Goal: Navigation & Orientation: Find specific page/section

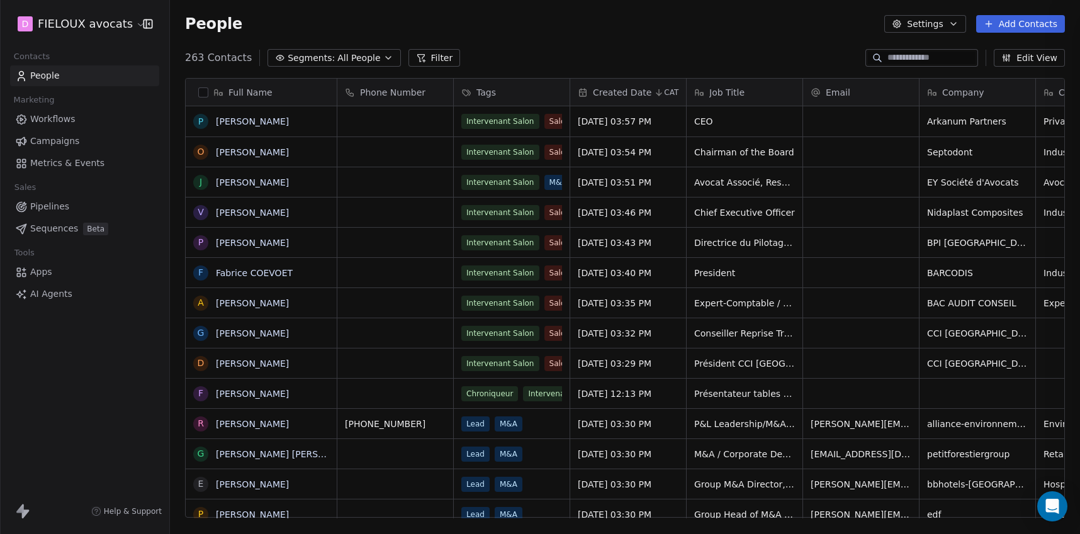
click at [31, 279] on link "Apps" at bounding box center [84, 272] width 149 height 21
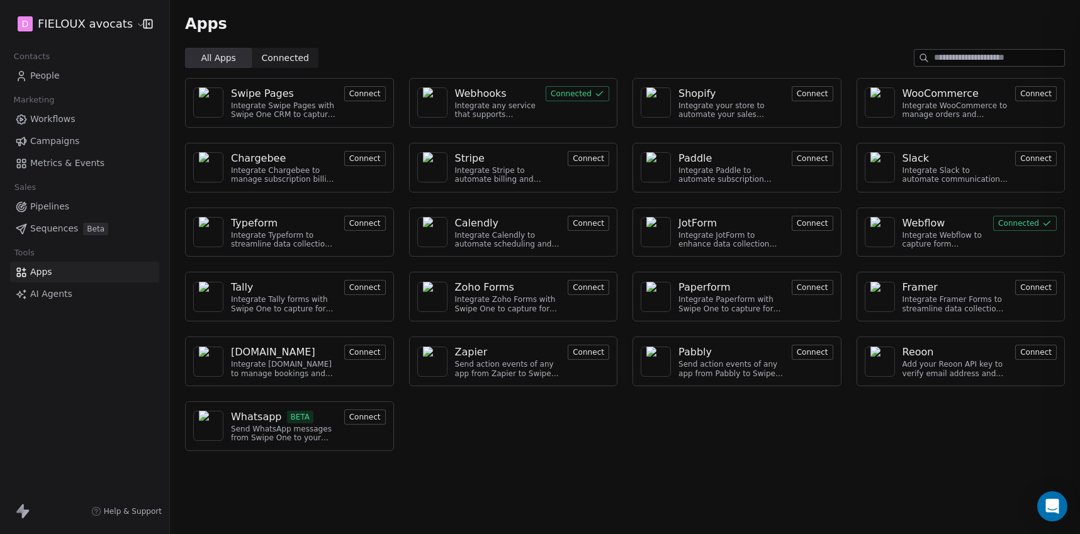
click at [57, 113] on span "Workflows" at bounding box center [52, 119] width 45 height 13
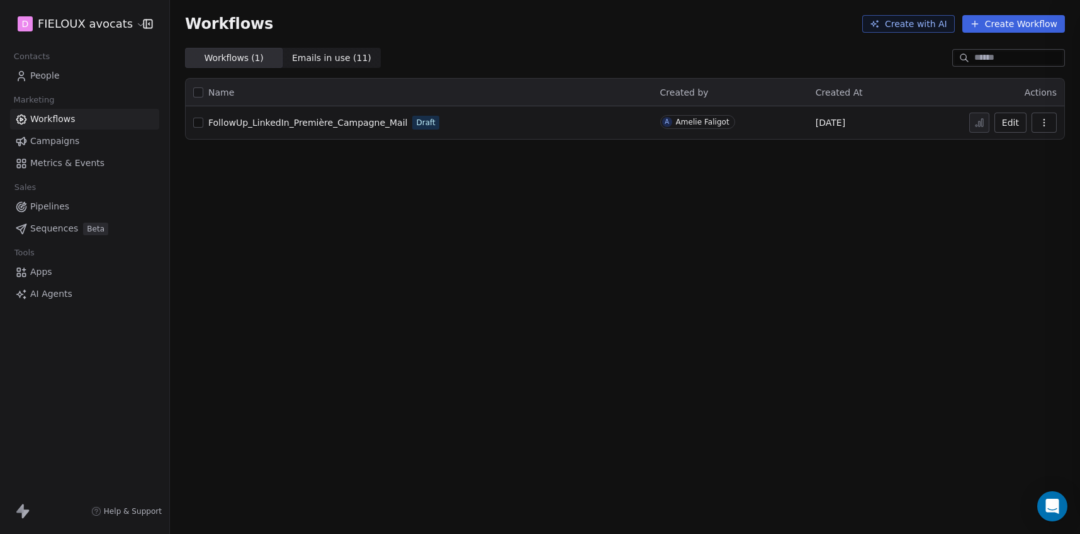
click at [47, 143] on span "Campaigns" at bounding box center [54, 141] width 49 height 13
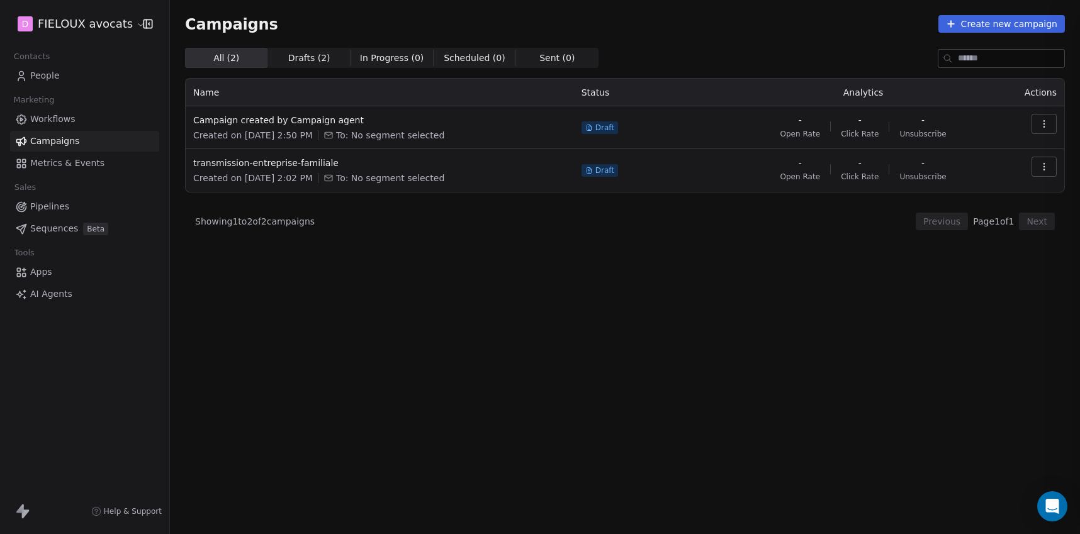
click at [47, 162] on span "Metrics & Events" at bounding box center [67, 163] width 74 height 13
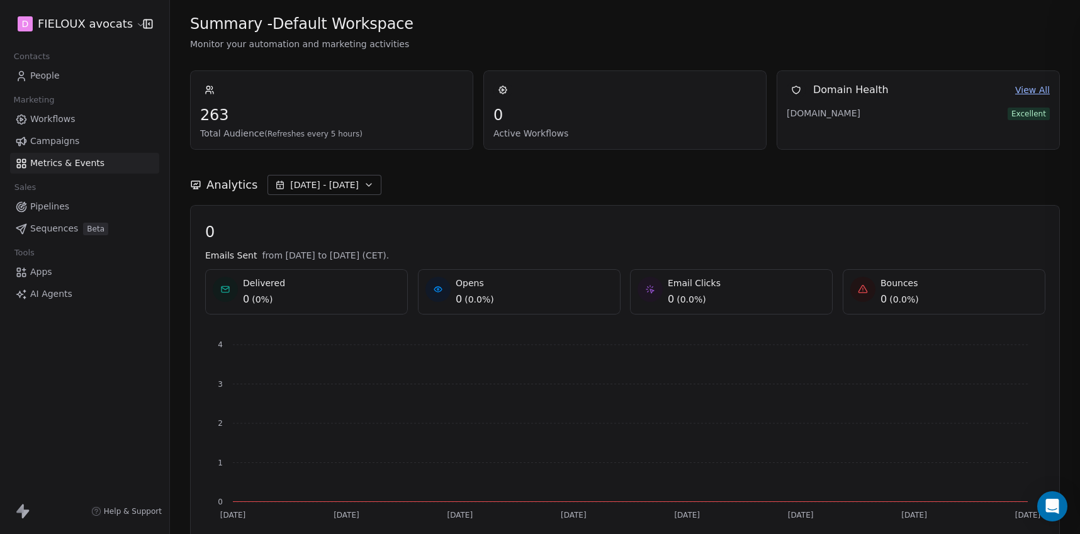
click at [47, 162] on span "Metrics & Events" at bounding box center [67, 163] width 74 height 13
click at [42, 204] on span "Pipelines" at bounding box center [49, 206] width 39 height 13
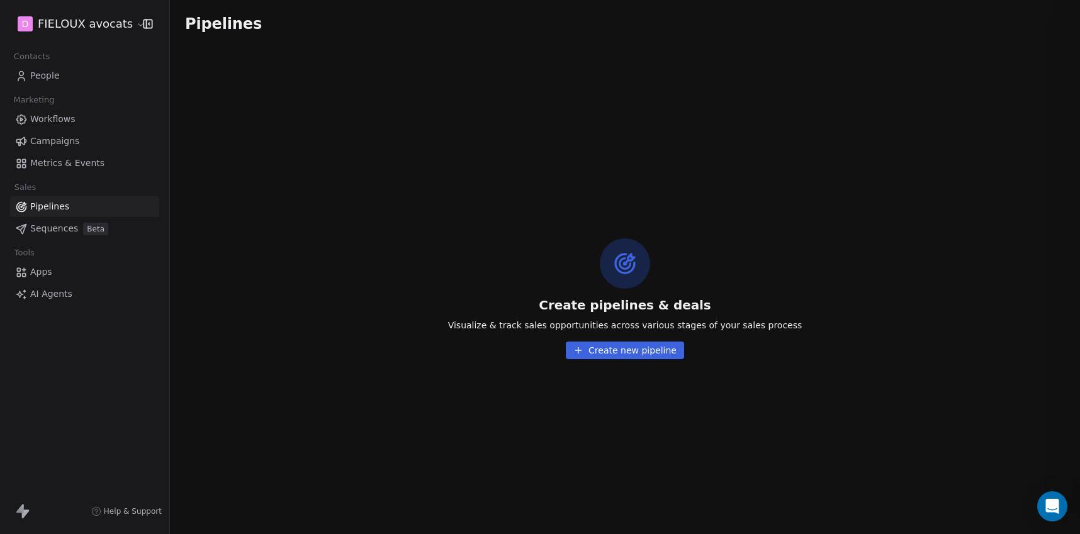
click at [32, 280] on link "Apps" at bounding box center [84, 272] width 149 height 21
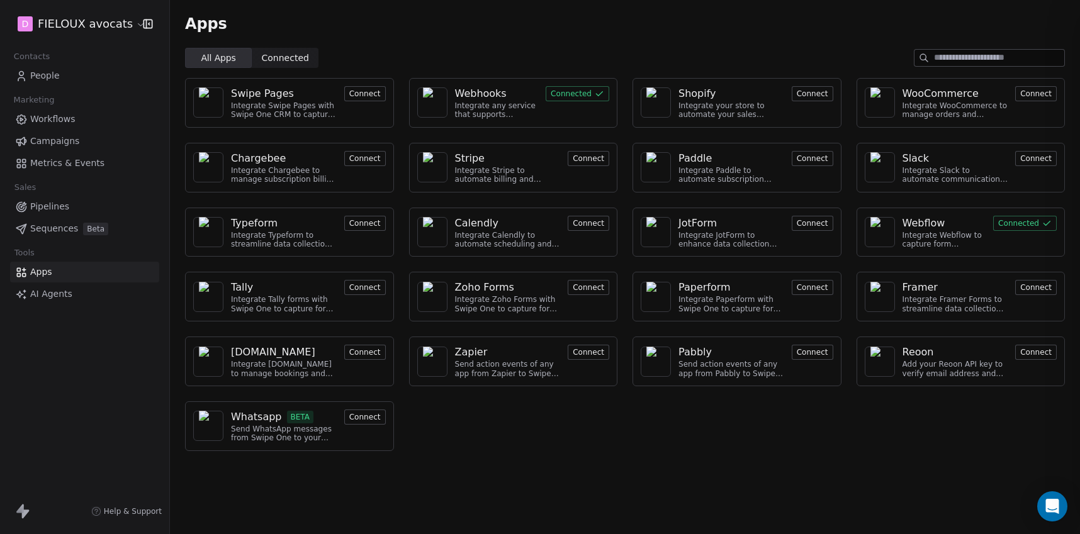
click at [35, 301] on link "AI Agents" at bounding box center [84, 294] width 149 height 21
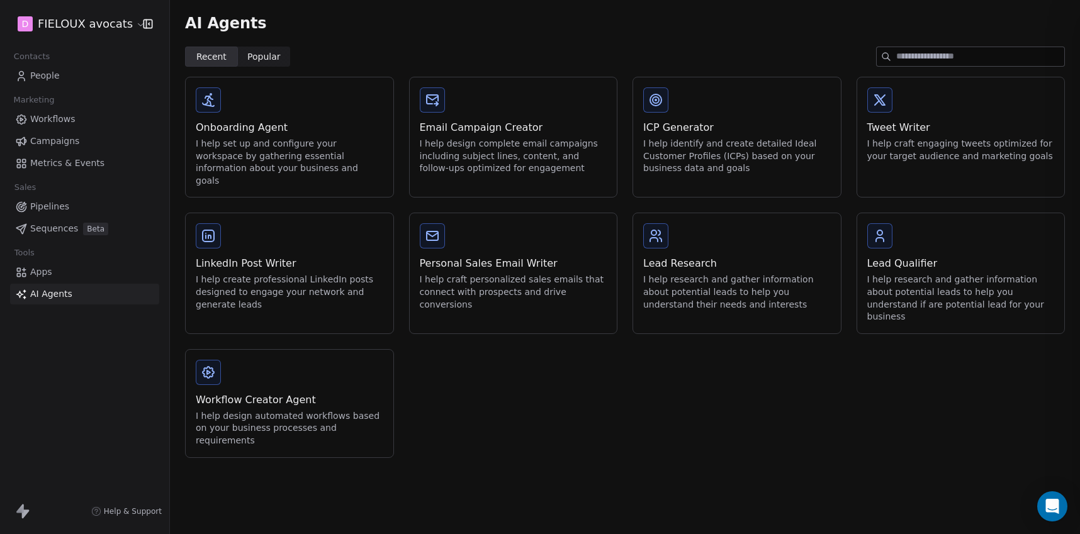
click at [714, 110] on div "ICP Generator I help identify and create detailed Ideal Customer Profiles (ICPs…" at bounding box center [737, 131] width 208 height 108
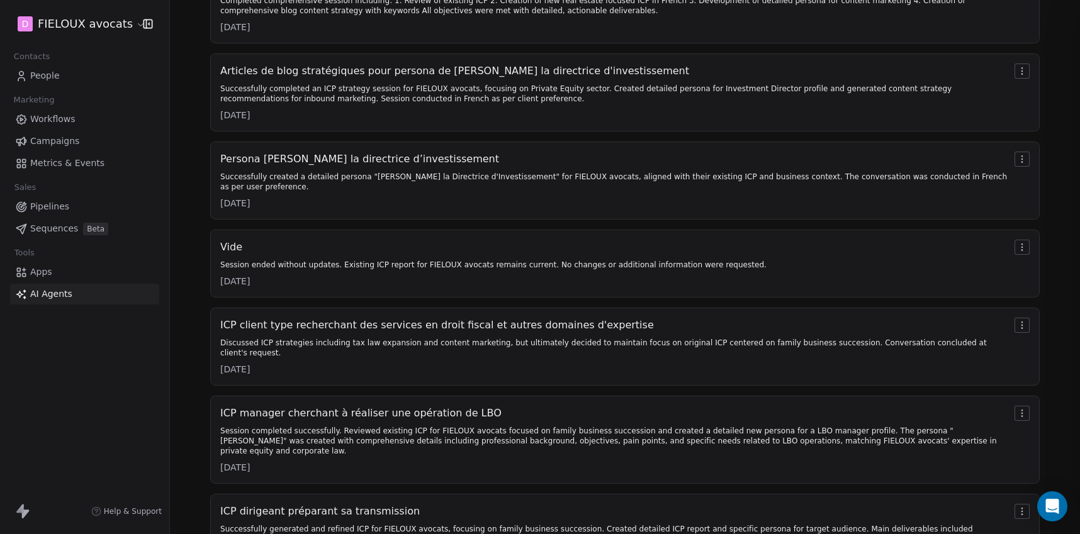
scroll to position [1306, 0]
